Goal: Information Seeking & Learning: Check status

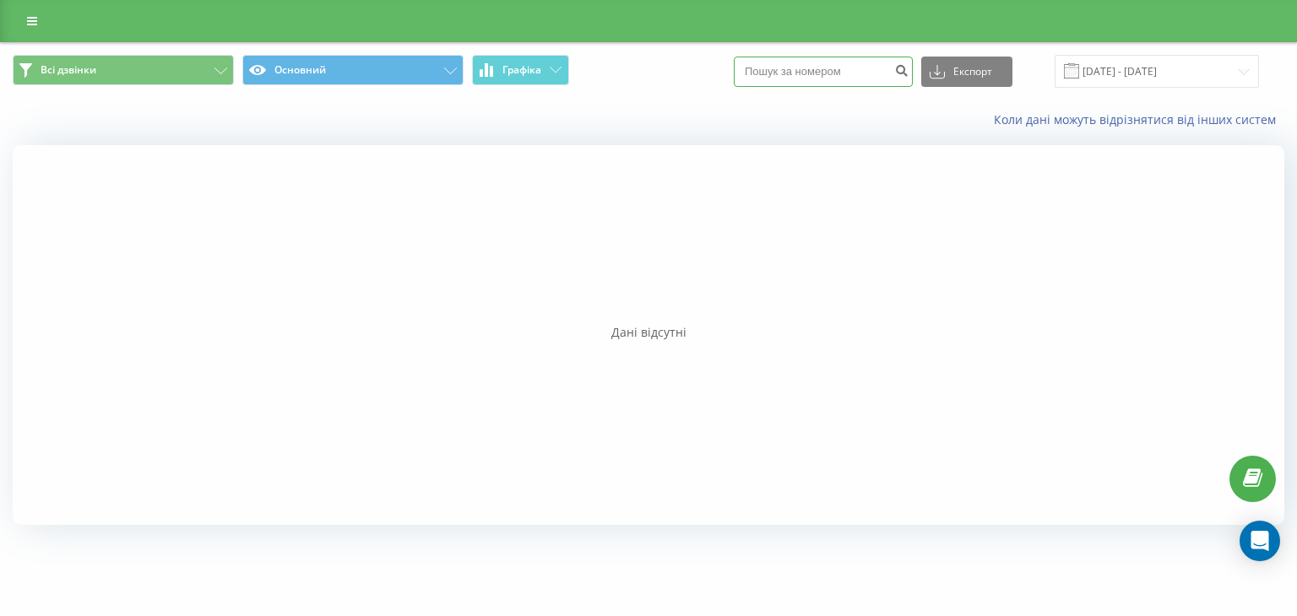
click at [794, 78] on input at bounding box center [823, 72] width 179 height 30
type input "0631235939"
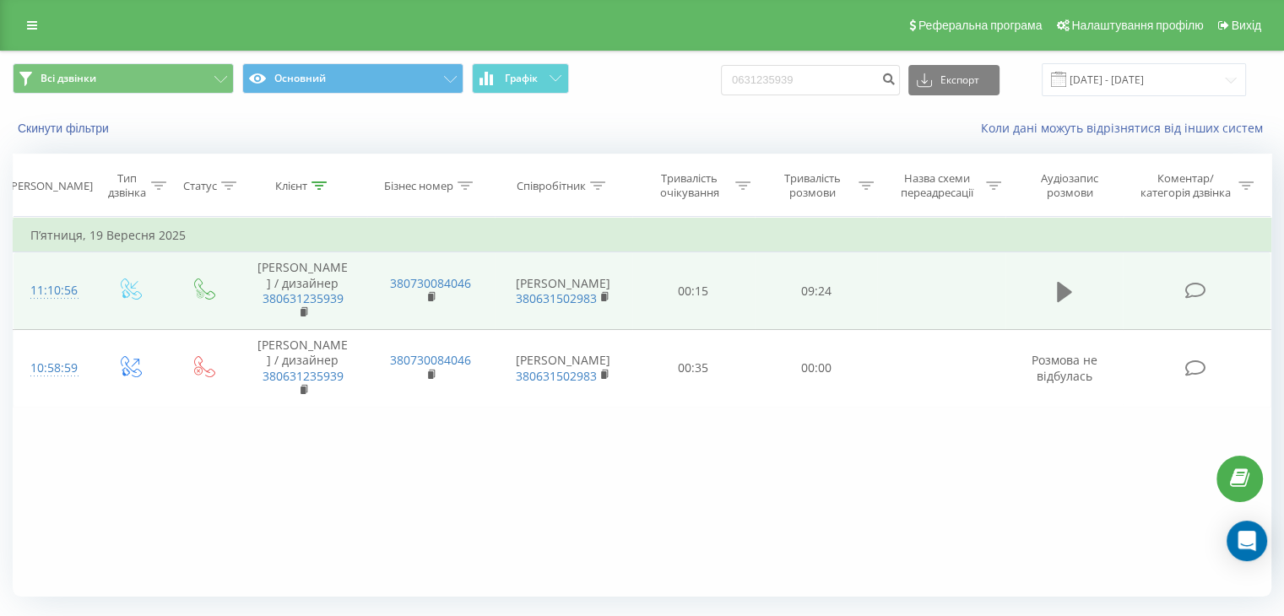
click at [1059, 289] on icon at bounding box center [1064, 292] width 15 height 20
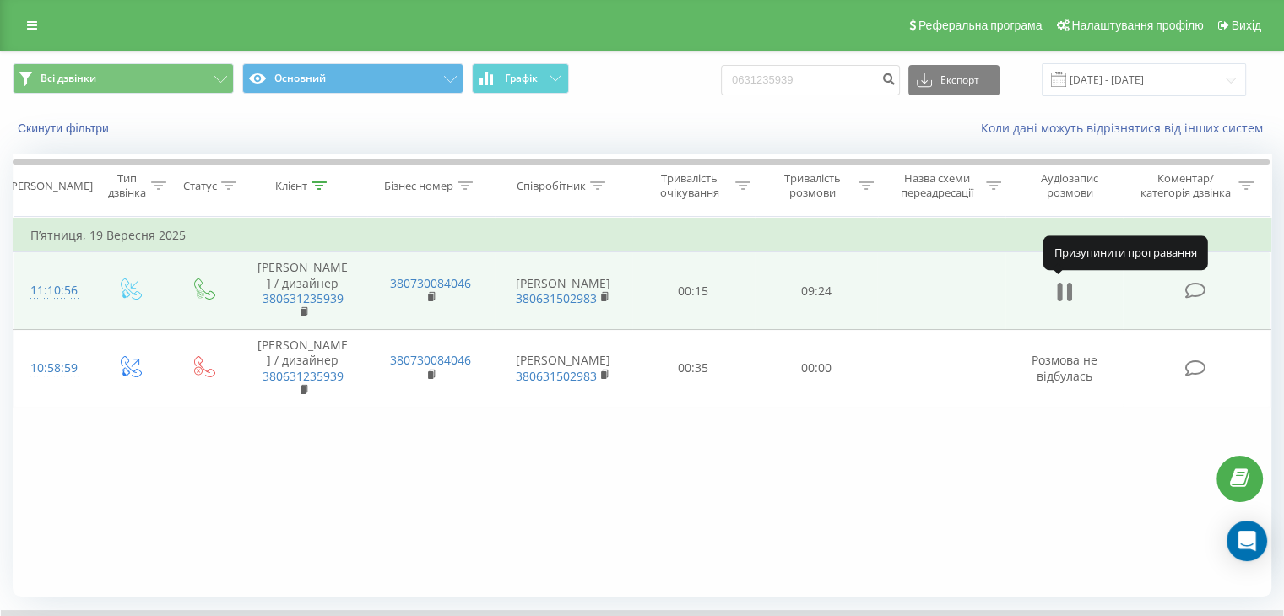
click at [1063, 293] on icon at bounding box center [1064, 292] width 15 height 24
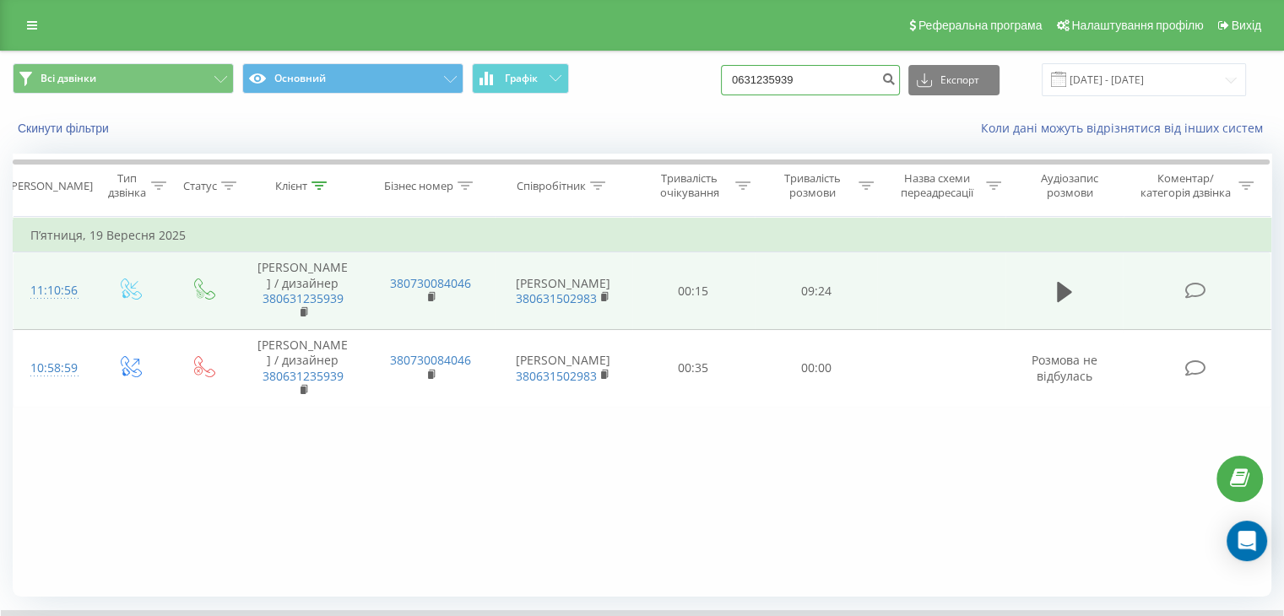
click at [871, 86] on input "0631235939" at bounding box center [810, 80] width 179 height 30
click at [1097, 81] on input "22.06.2025 - 22.09.2025" at bounding box center [1144, 79] width 204 height 33
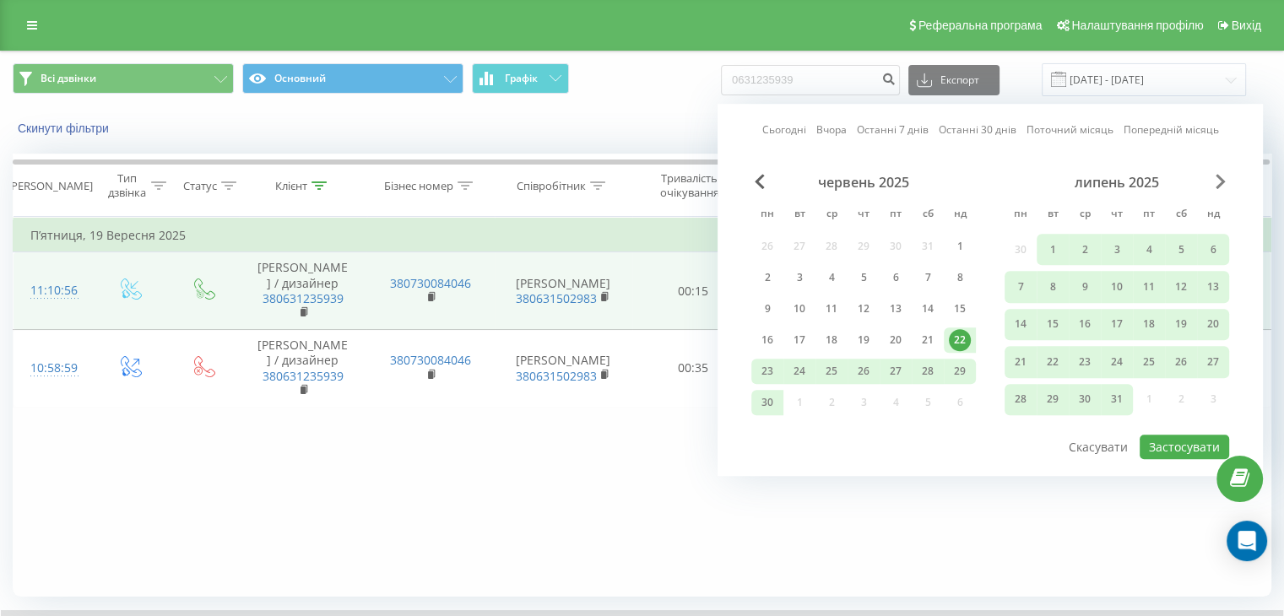
click at [1221, 184] on span "Next Month" at bounding box center [1221, 181] width 10 height 15
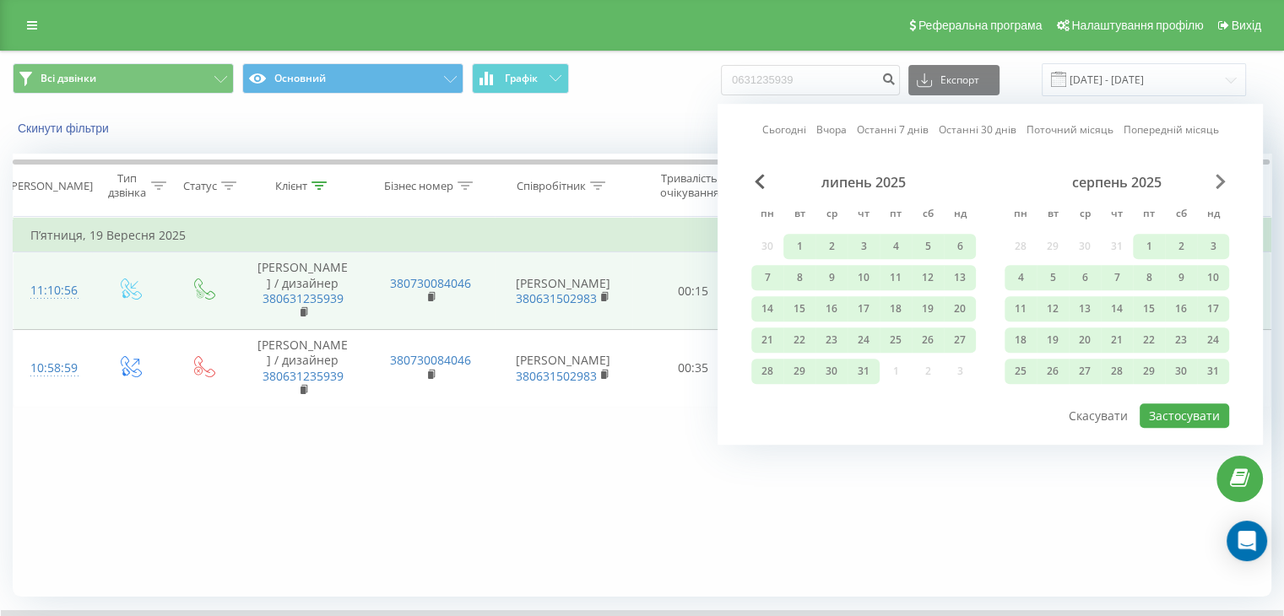
click at [1221, 184] on span "Next Month" at bounding box center [1221, 181] width 10 height 15
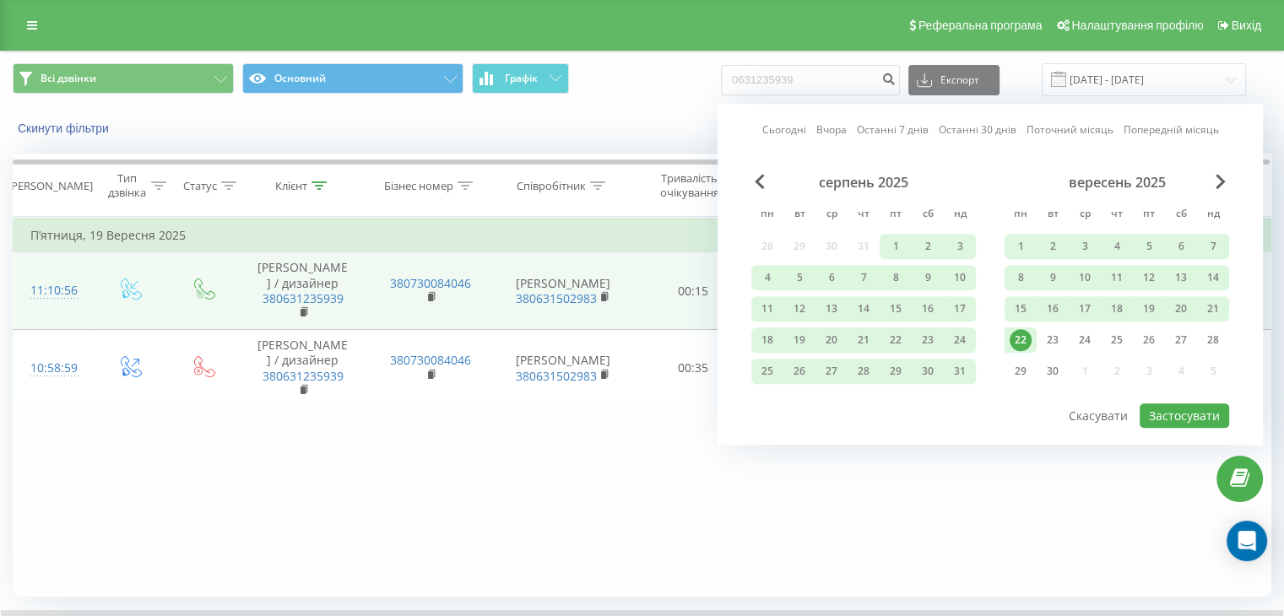
click at [1021, 336] on div "22" at bounding box center [1021, 340] width 22 height 22
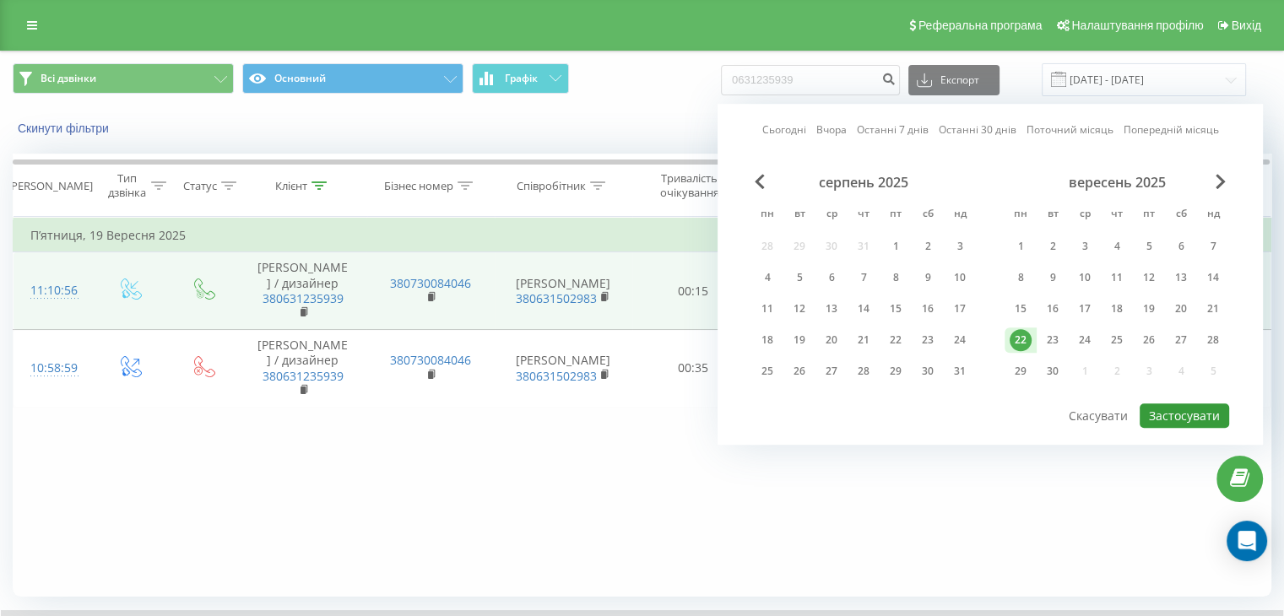
click at [1182, 413] on button "Застосувати" at bounding box center [1184, 416] width 89 height 24
type input "[DATE] - [DATE]"
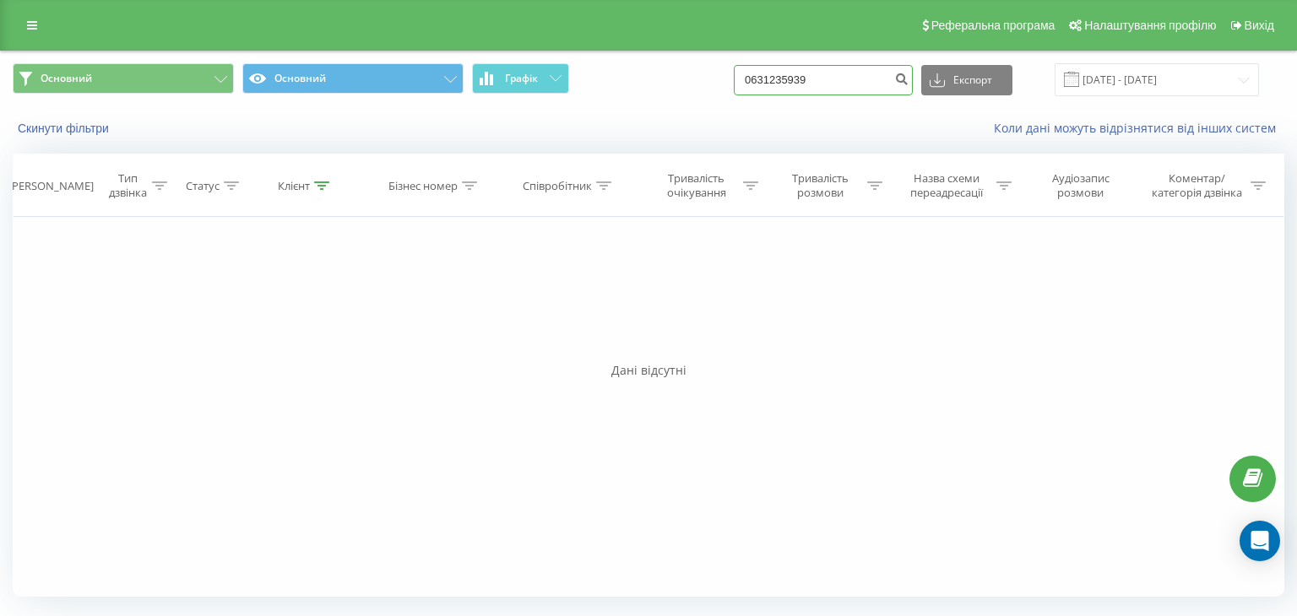
click at [858, 80] on input "0631235939" at bounding box center [823, 80] width 179 height 30
type input "0"
click at [209, 81] on button "Основний" at bounding box center [123, 78] width 221 height 30
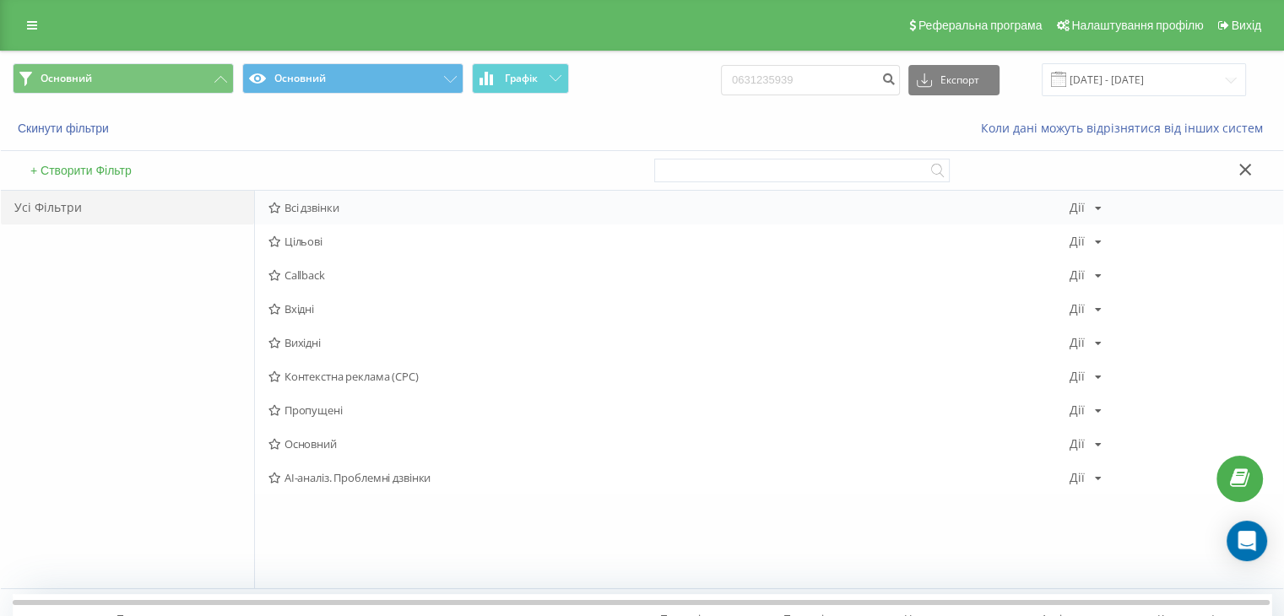
click at [359, 205] on span "Всі дзвінки" at bounding box center [668, 208] width 801 height 12
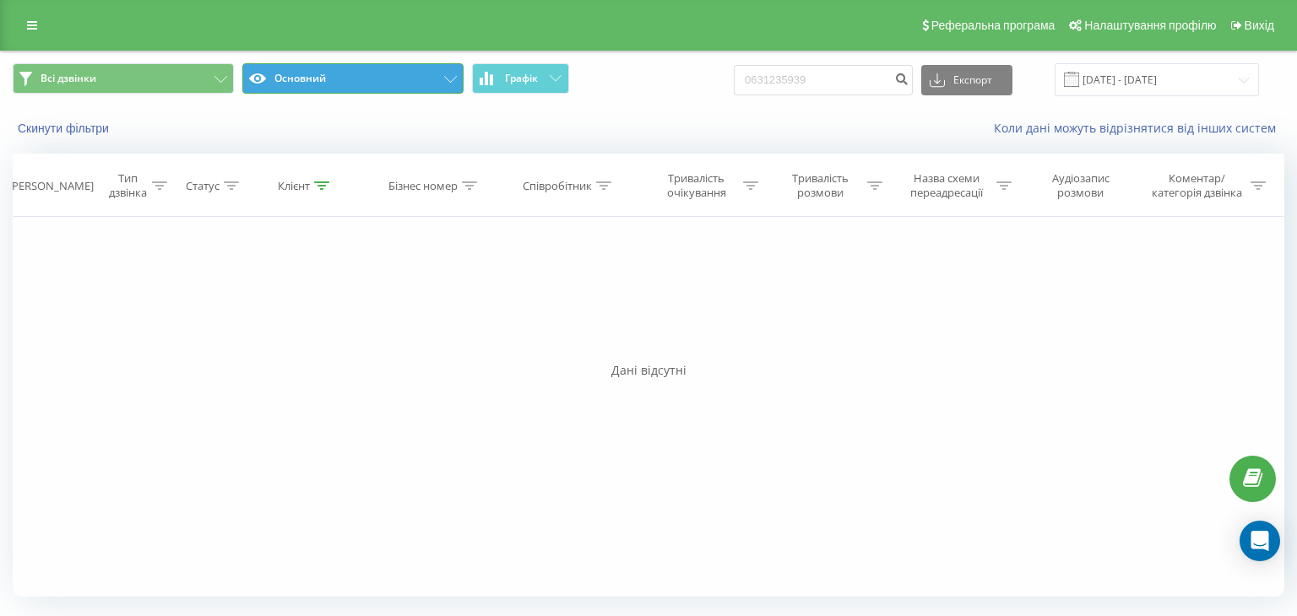
click at [387, 82] on button "Основний" at bounding box center [352, 78] width 221 height 30
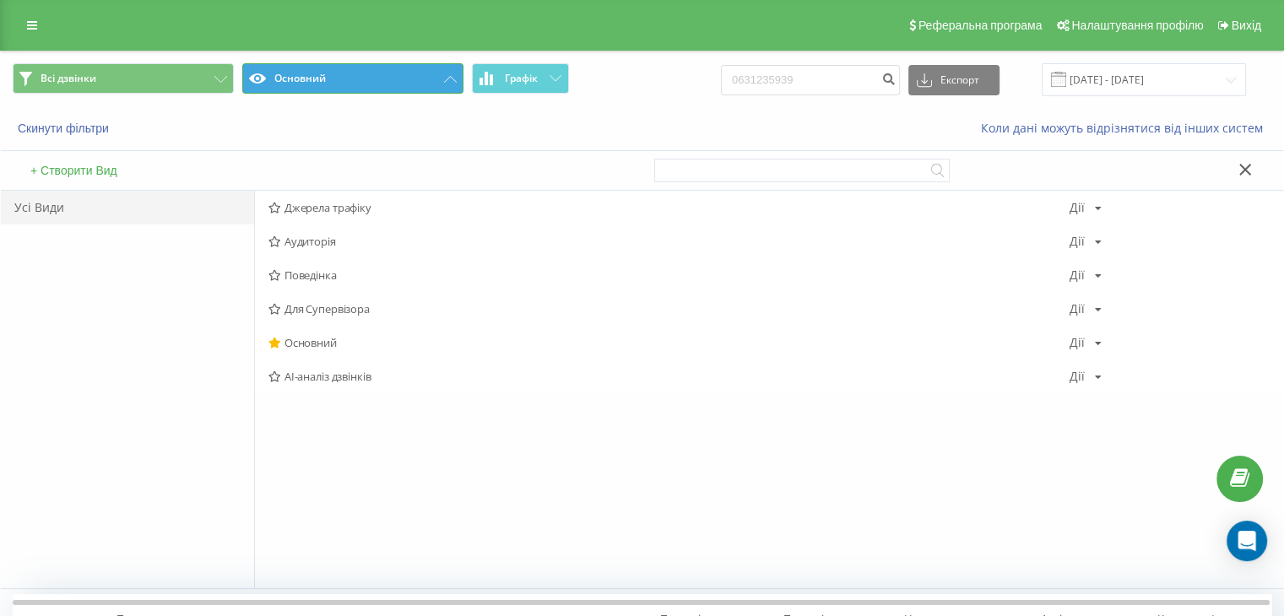
click at [387, 82] on button "Основний" at bounding box center [352, 78] width 221 height 30
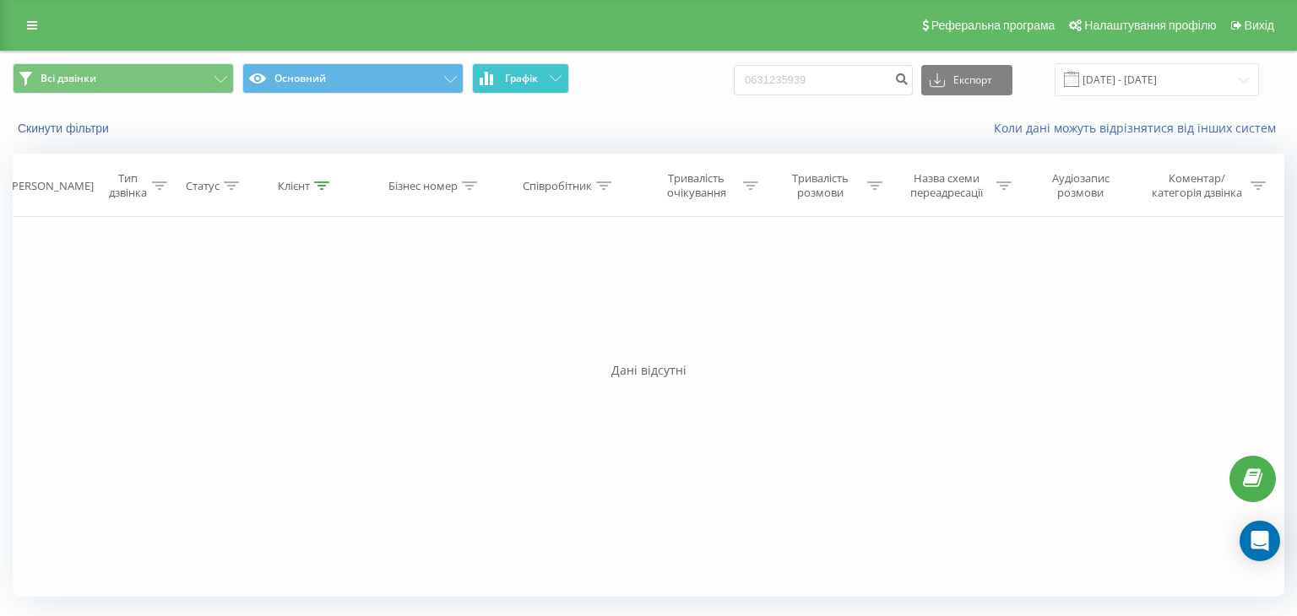
click at [534, 82] on span "Графік" at bounding box center [521, 79] width 33 height 12
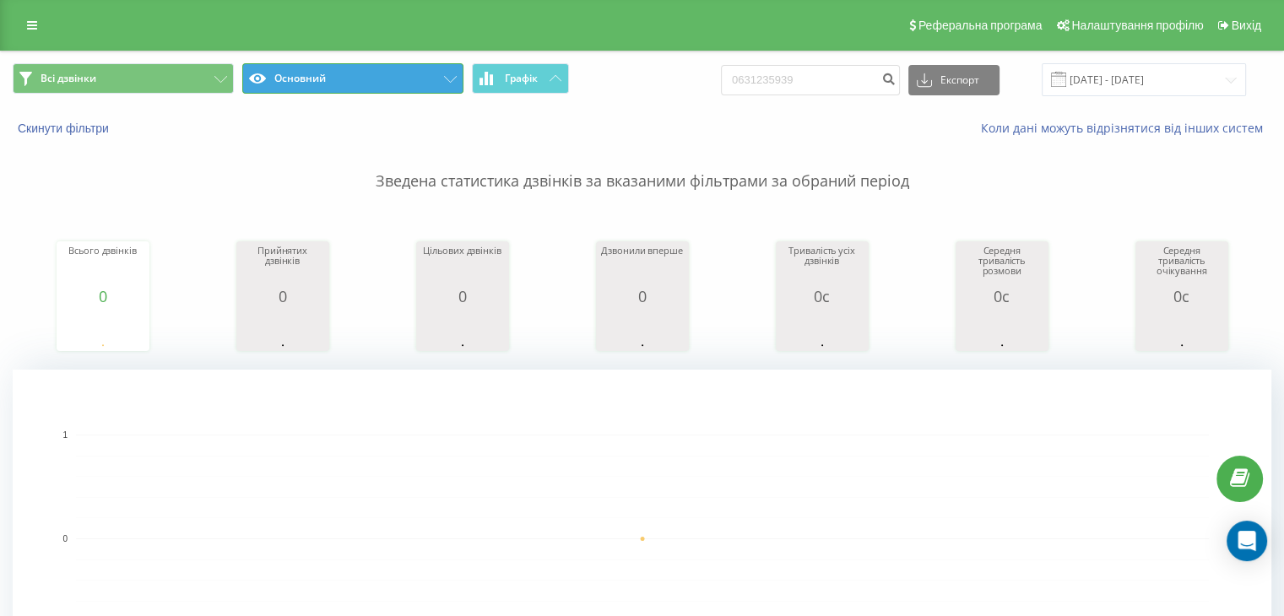
click at [444, 81] on icon at bounding box center [450, 79] width 13 height 7
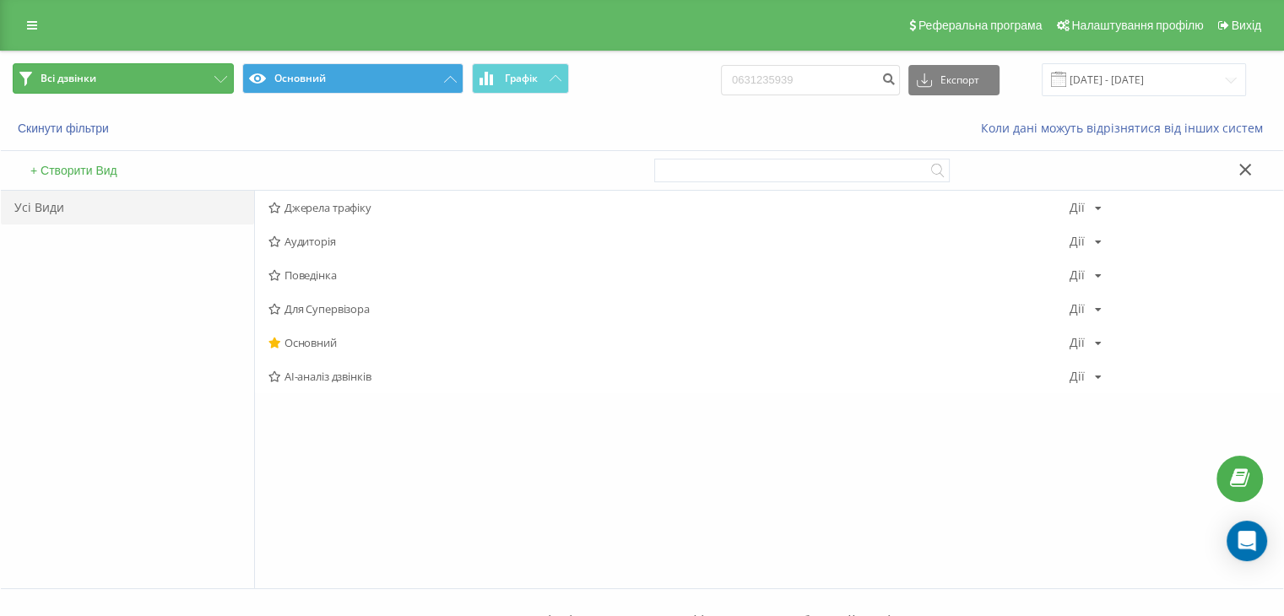
click at [185, 78] on button "Всі дзвінки" at bounding box center [123, 78] width 221 height 30
click at [187, 79] on button "Всі дзвінки" at bounding box center [123, 78] width 221 height 30
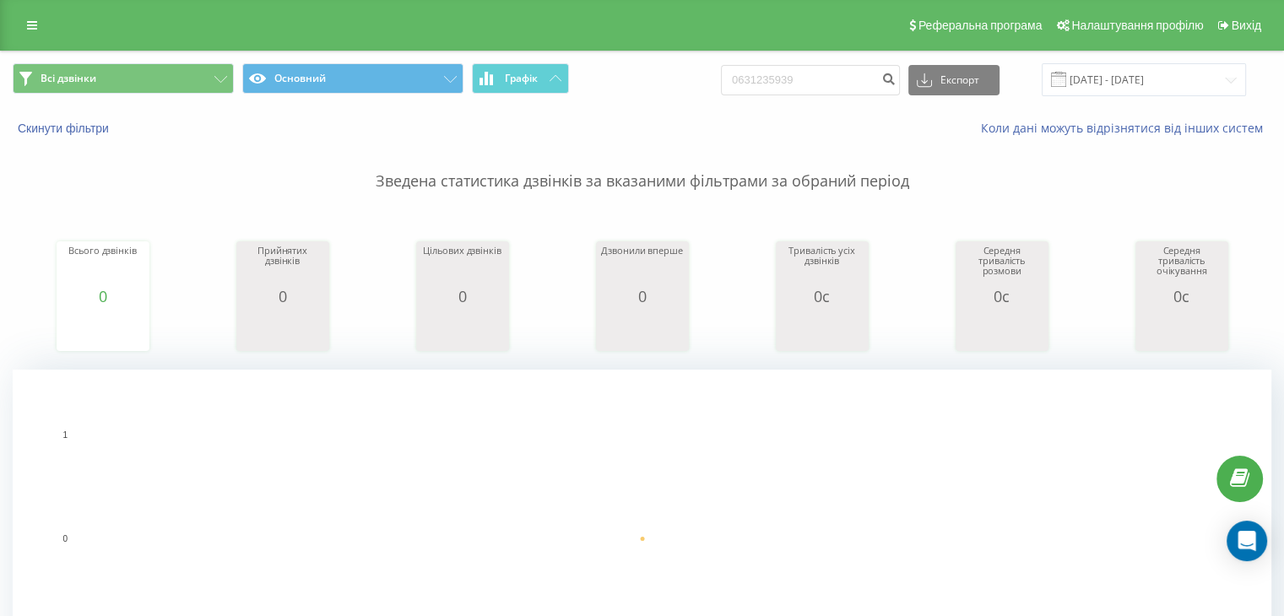
click at [1066, 83] on span at bounding box center [1058, 79] width 15 height 15
click at [1093, 81] on input "[DATE] - [DATE]" at bounding box center [1144, 79] width 204 height 33
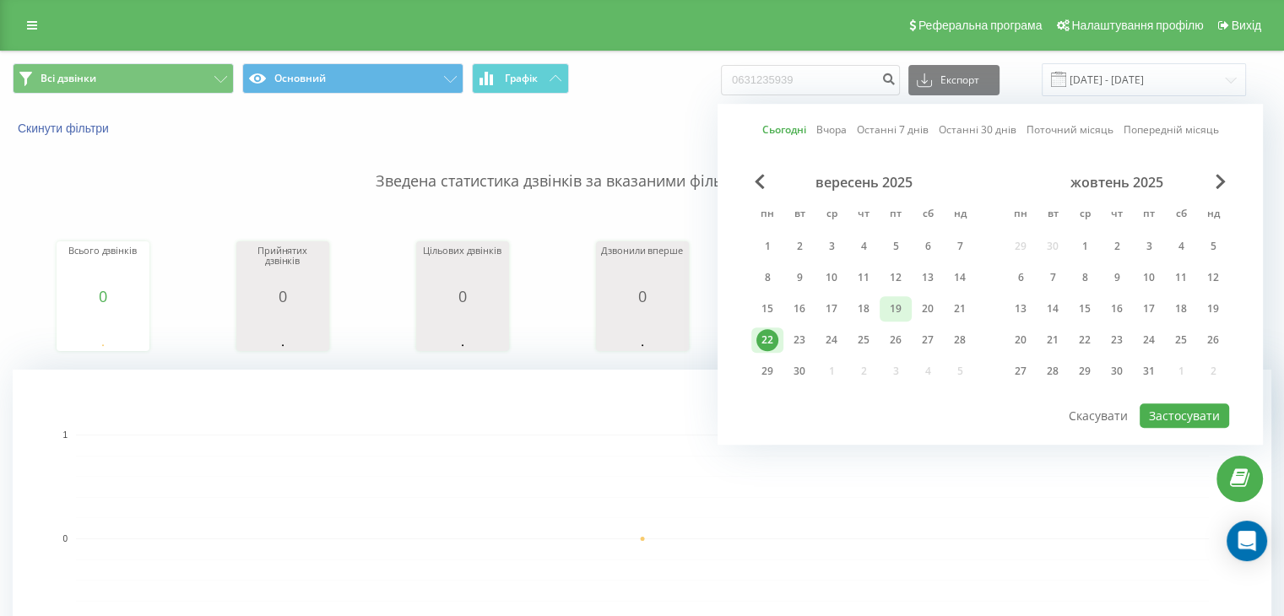
click at [897, 309] on div "19" at bounding box center [896, 309] width 22 height 22
click at [1167, 410] on button "Застосувати" at bounding box center [1184, 416] width 89 height 24
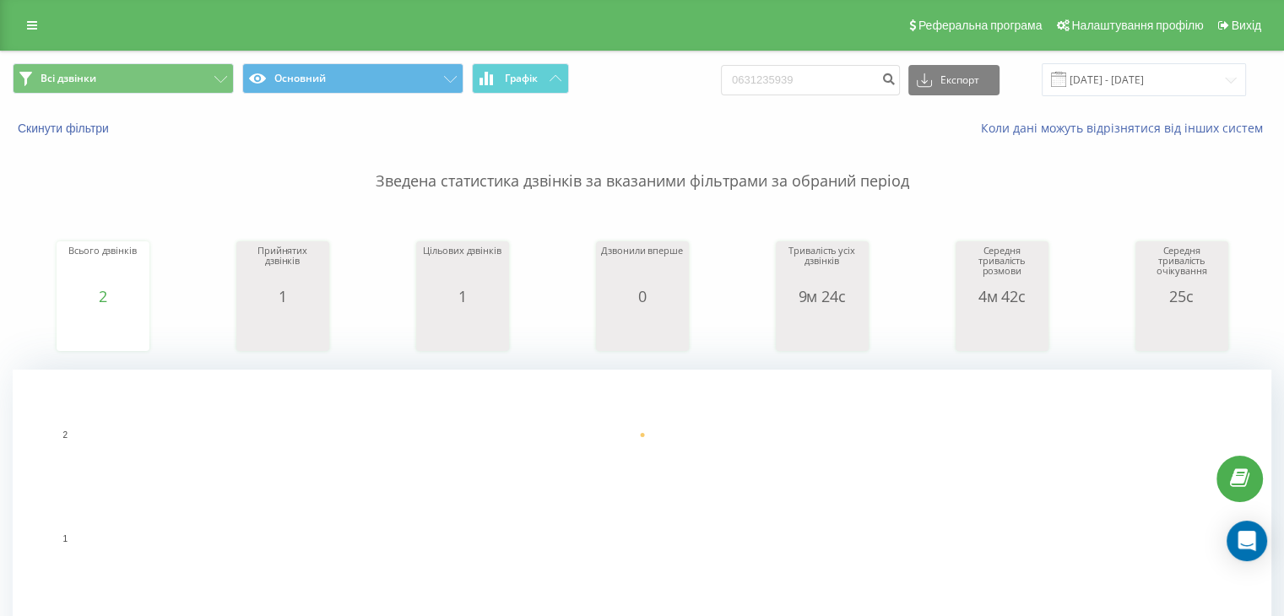
click at [1066, 81] on span at bounding box center [1058, 79] width 15 height 15
click at [1097, 79] on input "19.09.2025 - 19.09.2025" at bounding box center [1144, 79] width 204 height 33
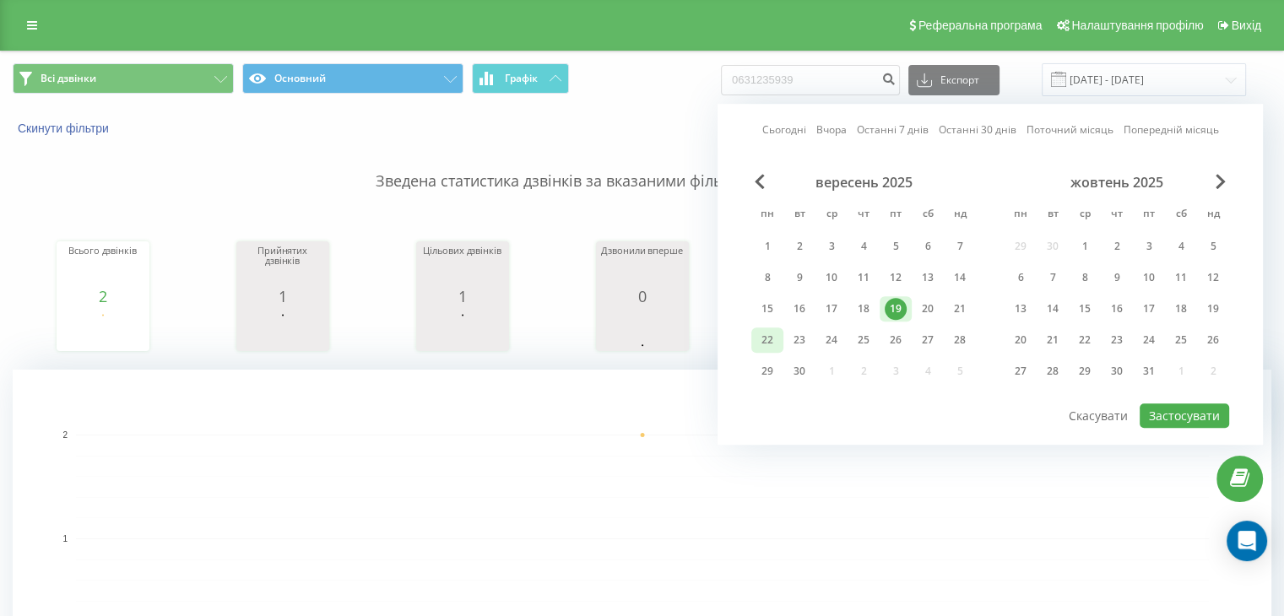
click at [773, 339] on div "22" at bounding box center [767, 340] width 22 height 22
click at [1195, 414] on button "Застосувати" at bounding box center [1184, 416] width 89 height 24
type input "[DATE] - [DATE]"
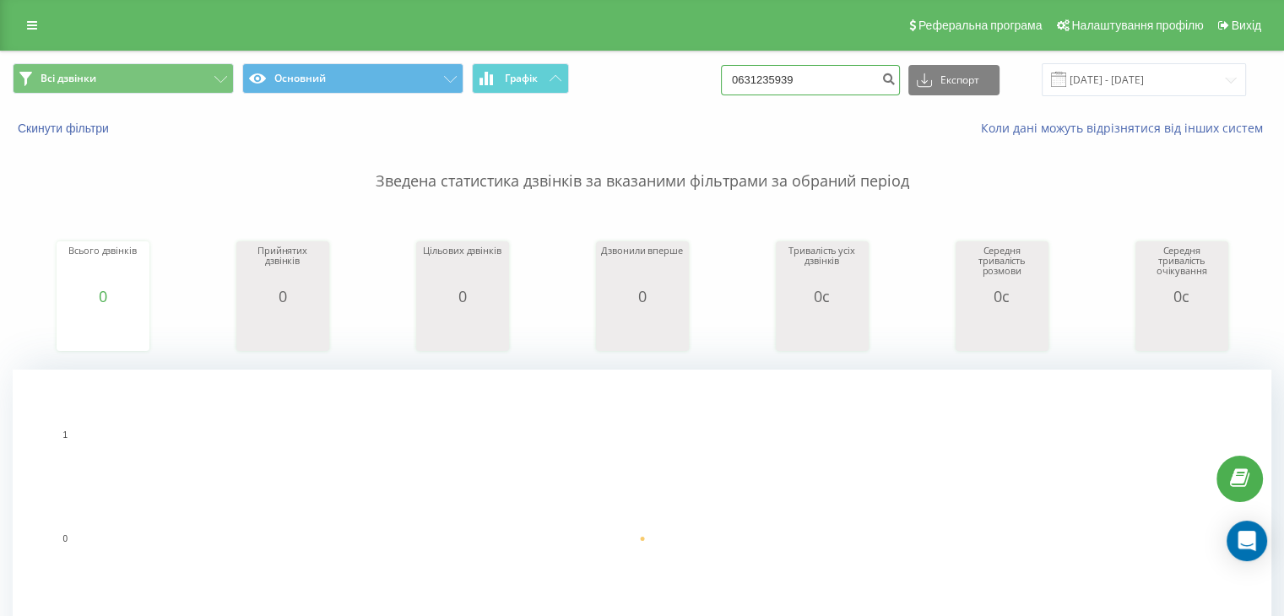
click at [829, 87] on input "0631235939" at bounding box center [810, 80] width 179 height 30
type input "0"
click at [870, 84] on input at bounding box center [810, 80] width 179 height 30
click at [896, 78] on icon "submit" at bounding box center [888, 77] width 14 height 10
click at [894, 133] on div "Коли дані можуть відрізнятися вiд інших систем" at bounding box center [882, 128] width 801 height 17
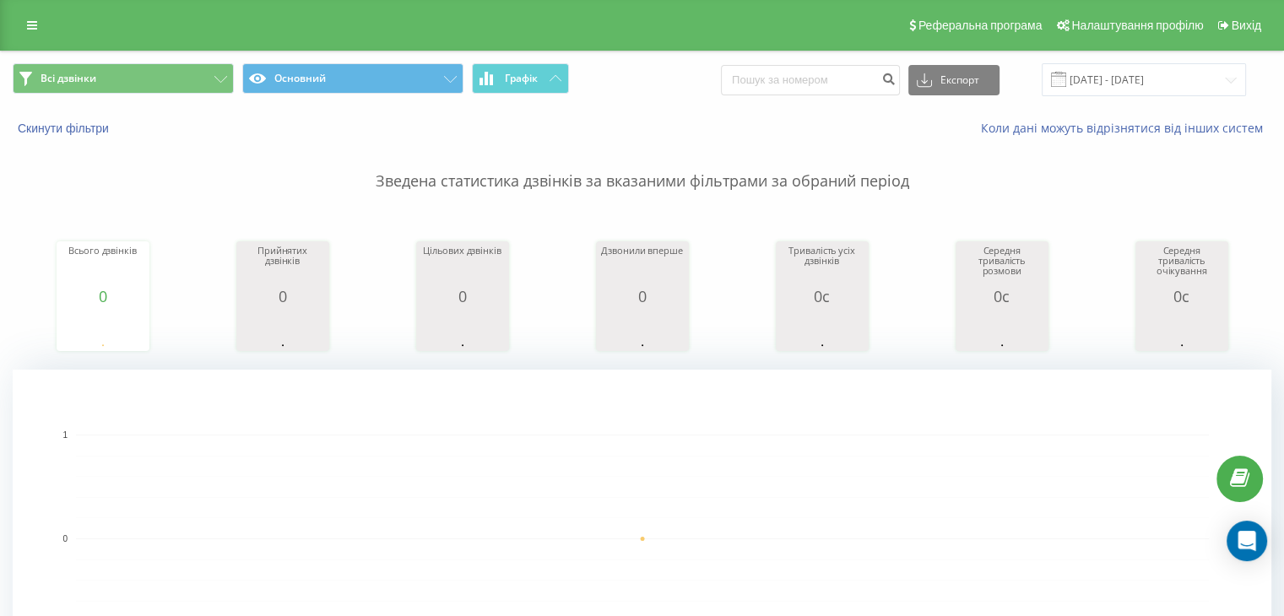
click at [761, 141] on p "Зведена статистика дзвінків за вказаними фільтрами за обраний період" at bounding box center [642, 165] width 1259 height 56
click at [809, 84] on input "0631235939" at bounding box center [810, 80] width 179 height 30
click at [40, 24] on link at bounding box center [32, 26] width 30 height 24
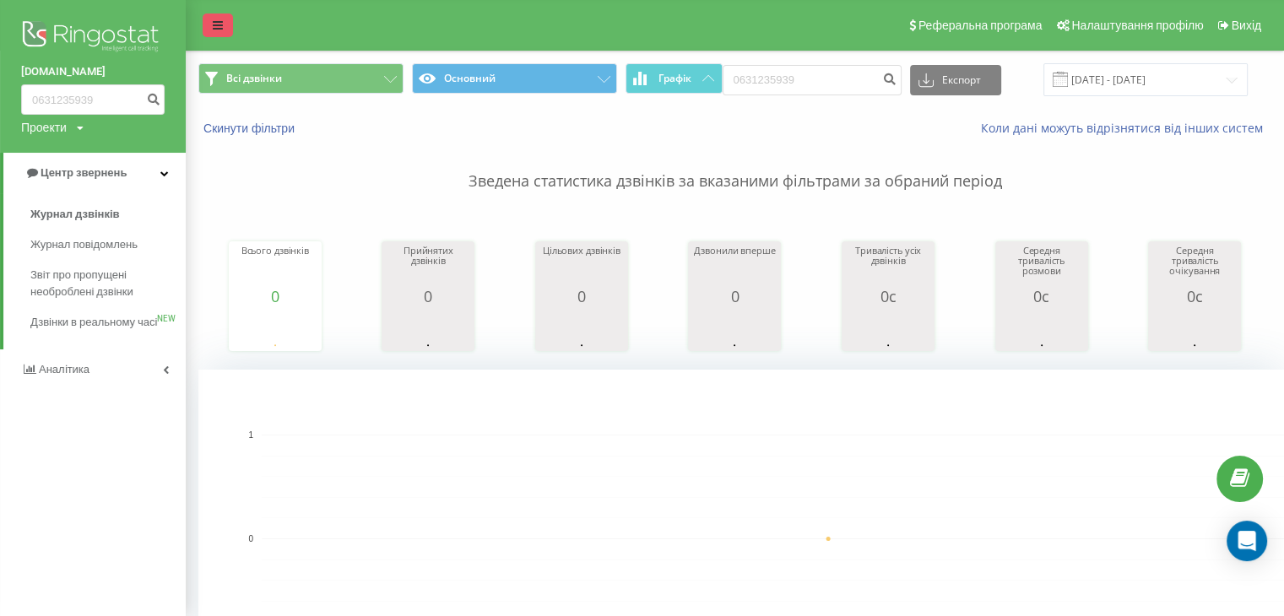
click at [219, 28] on icon at bounding box center [218, 25] width 10 height 12
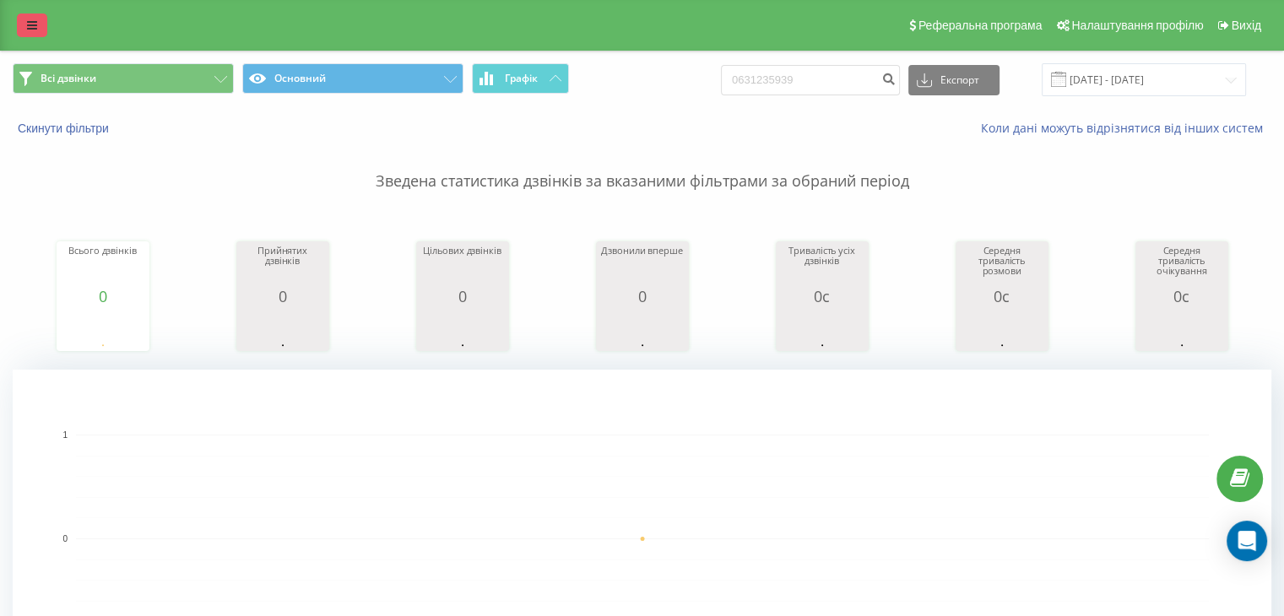
click at [35, 24] on icon at bounding box center [32, 25] width 10 height 12
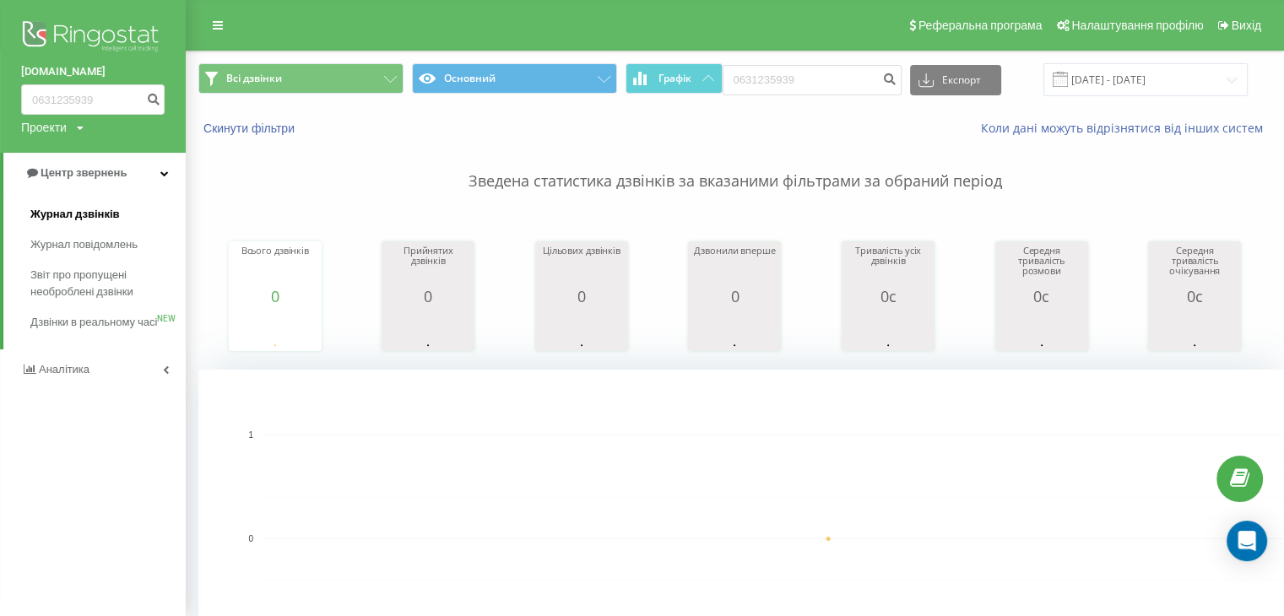
click at [101, 213] on span "Журнал дзвінків" at bounding box center [74, 214] width 89 height 17
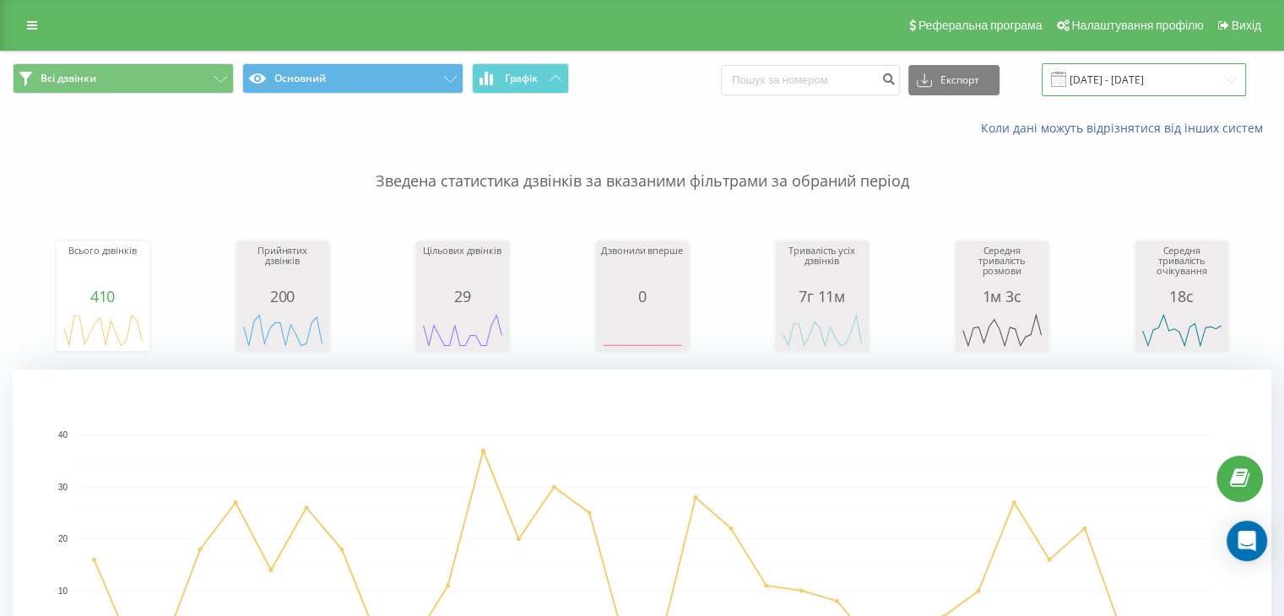
click at [1093, 83] on input "[DATE] - [DATE]" at bounding box center [1144, 79] width 204 height 33
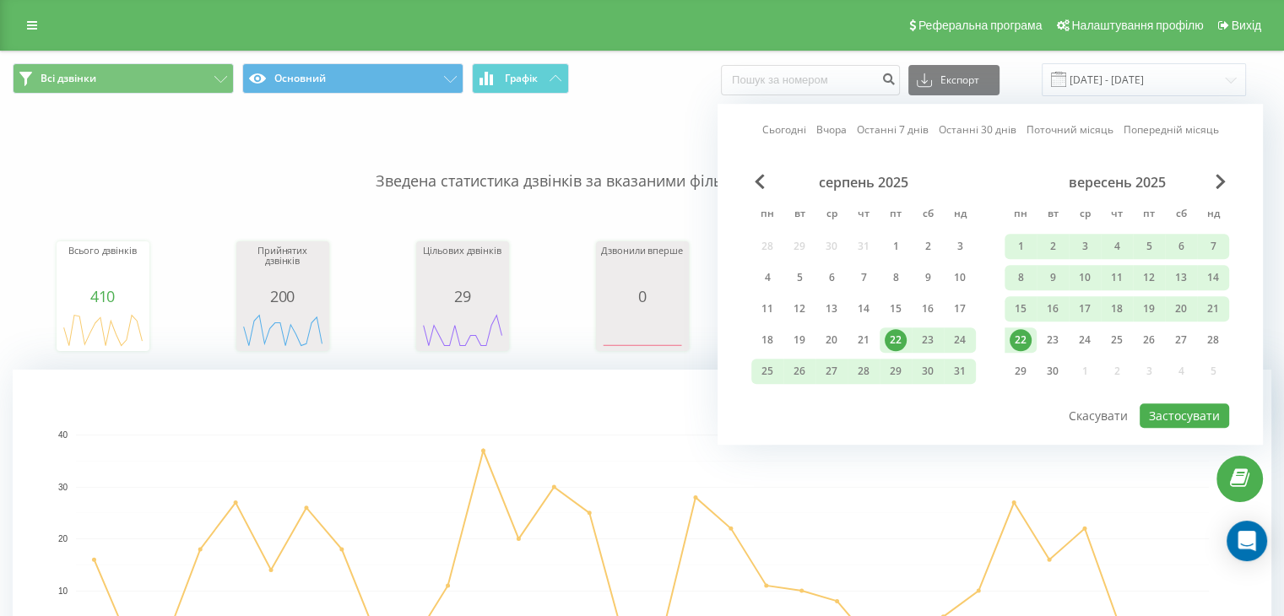
click at [1020, 336] on div "22" at bounding box center [1021, 340] width 22 height 22
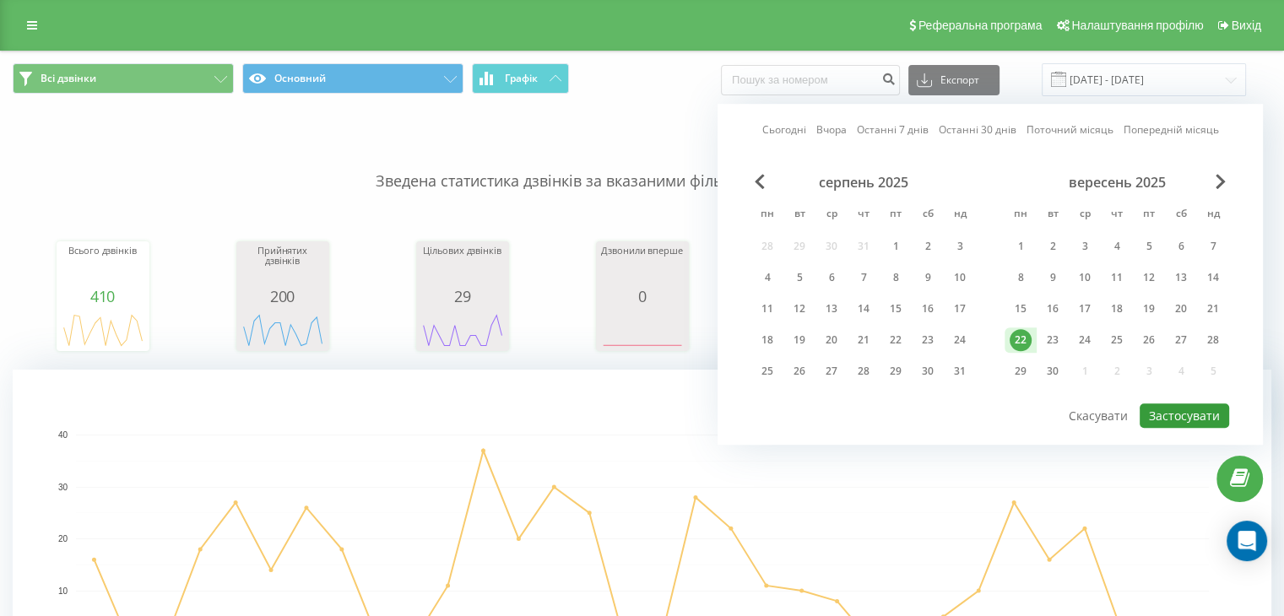
click at [1179, 412] on button "Застосувати" at bounding box center [1184, 416] width 89 height 24
type input "[DATE] - [DATE]"
